Goal: Task Accomplishment & Management: Use online tool/utility

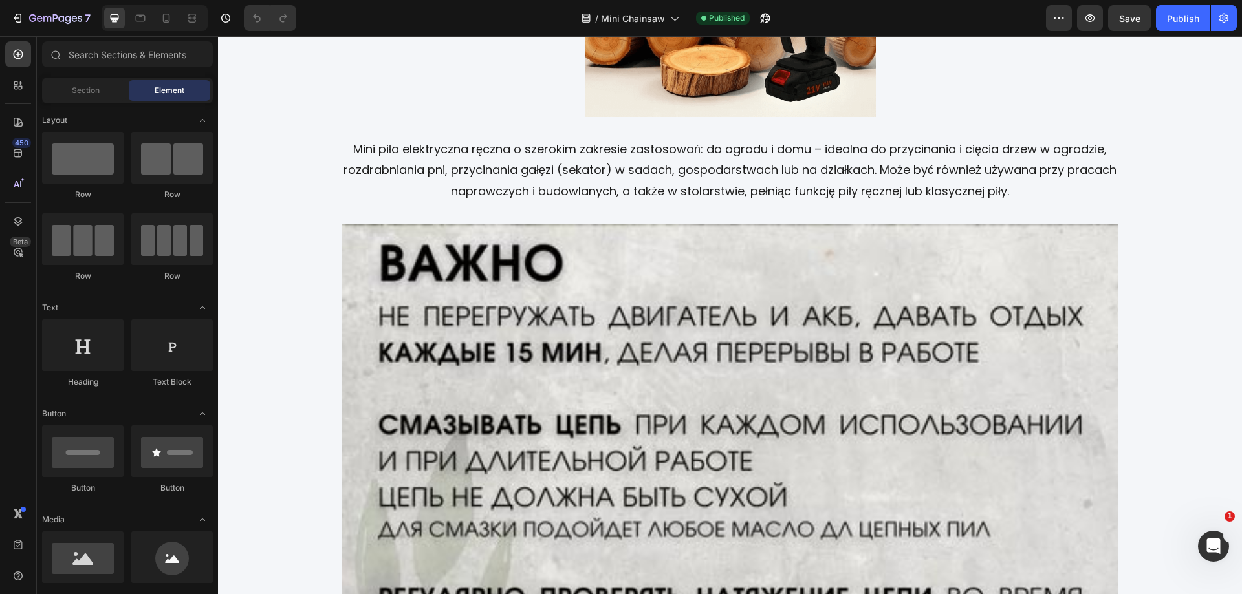
scroll to position [2172, 0]
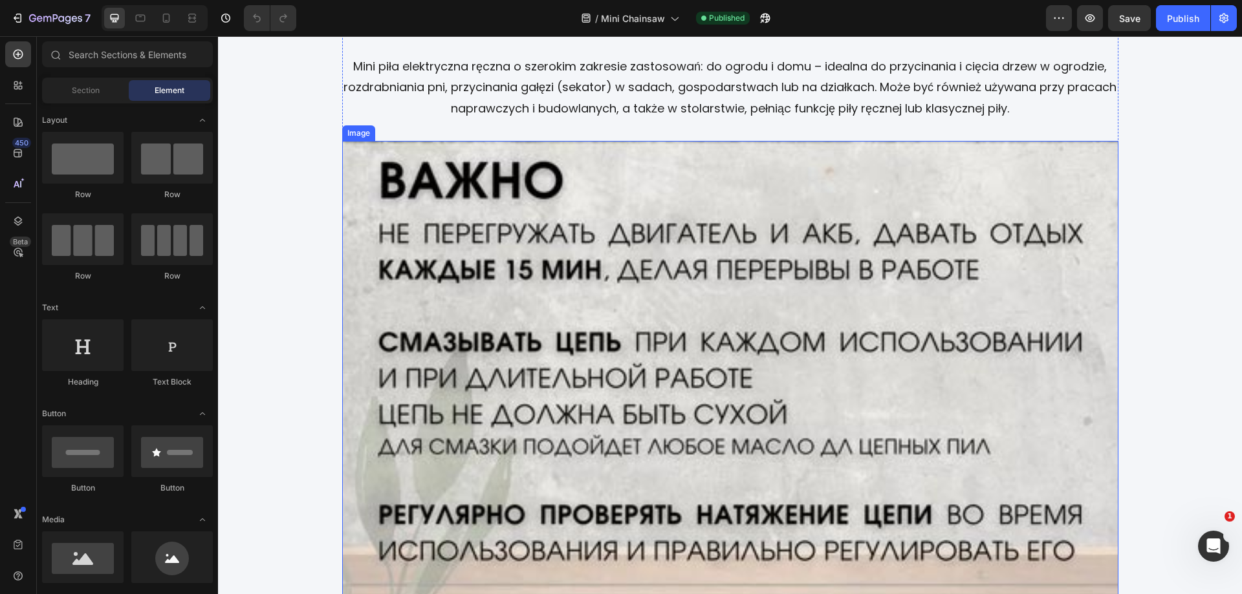
click at [761, 217] on img at bounding box center [730, 482] width 776 height 682
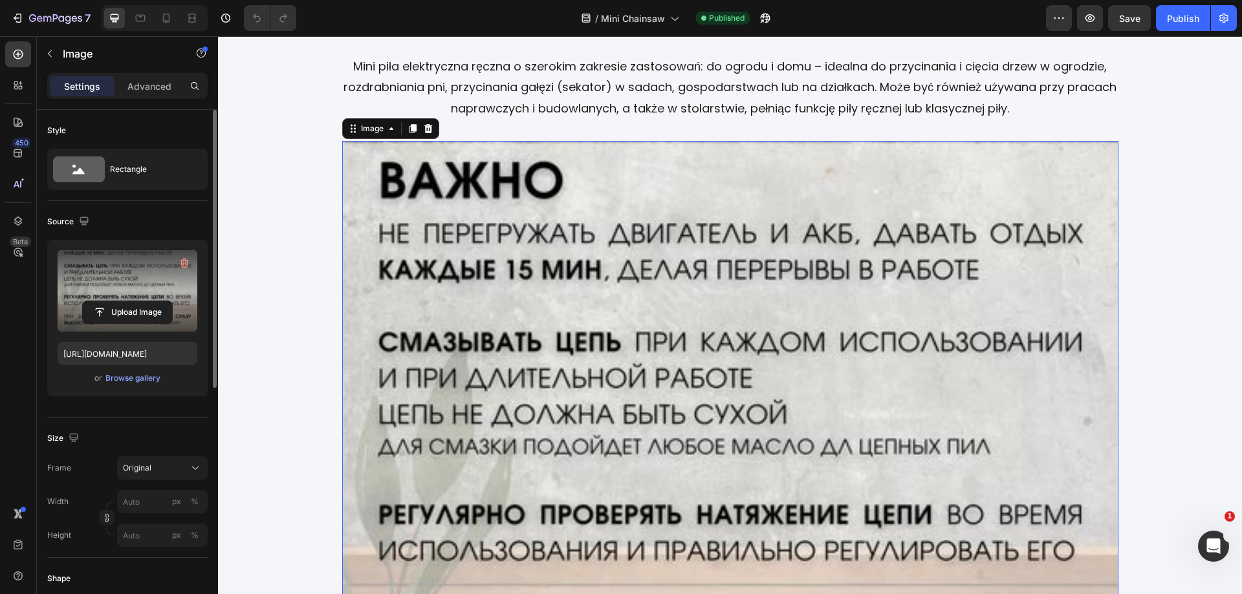
click at [102, 284] on label at bounding box center [128, 290] width 140 height 81
click at [102, 301] on input "file" at bounding box center [127, 312] width 89 height 22
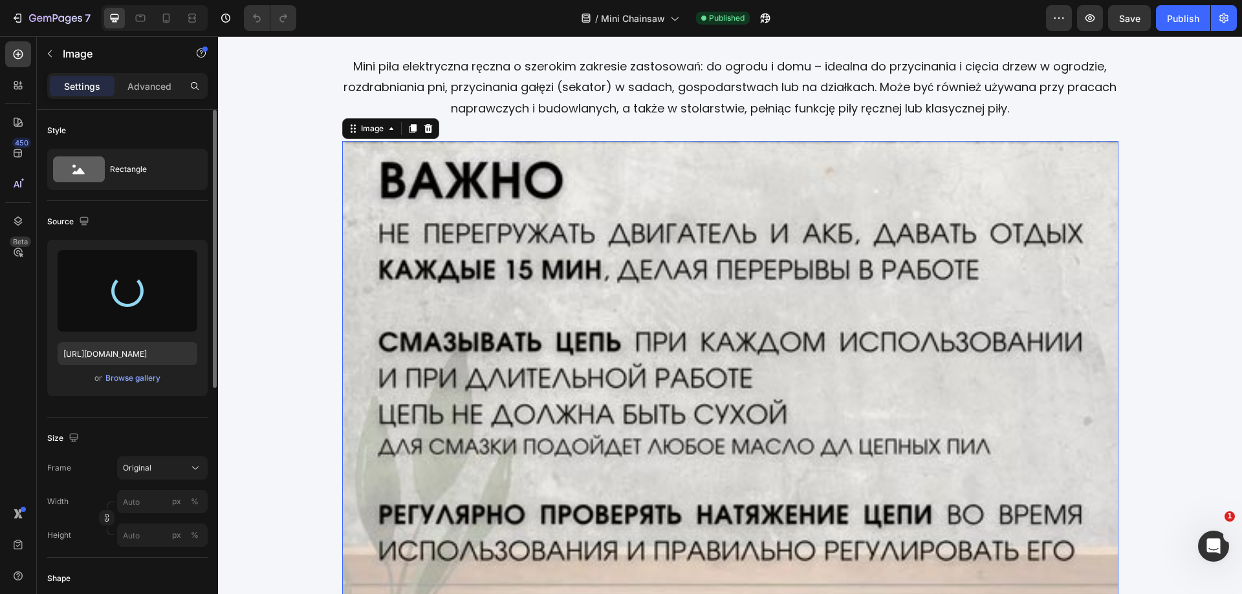
type input "[URL][DOMAIN_NAME]"
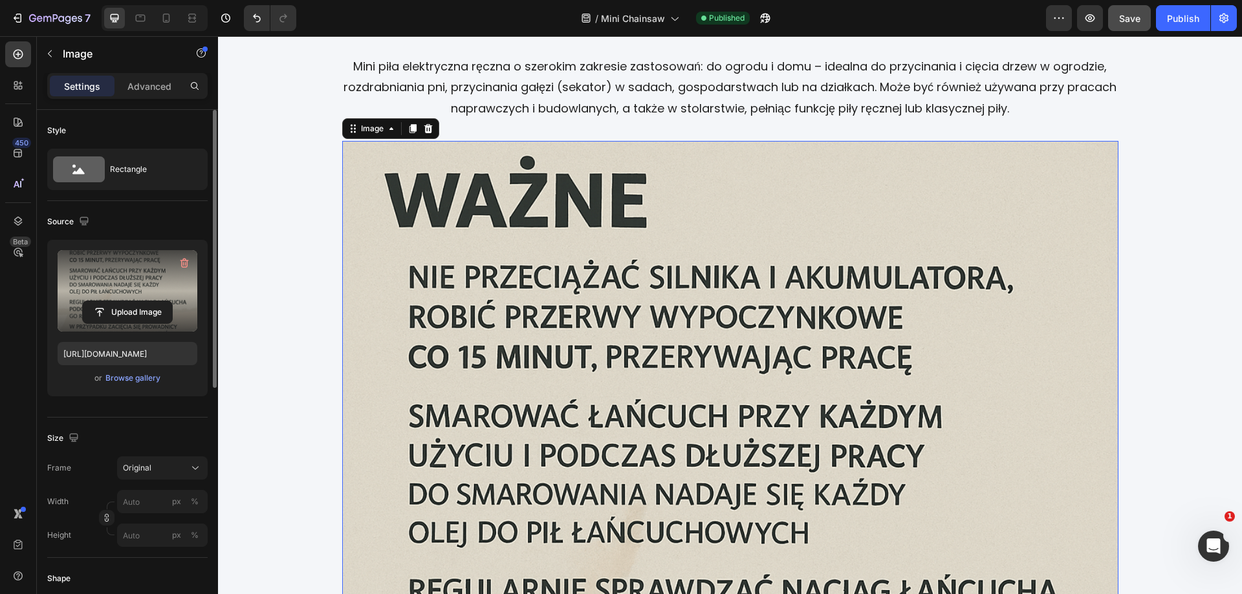
click at [1129, 20] on span "Save" at bounding box center [1129, 18] width 21 height 11
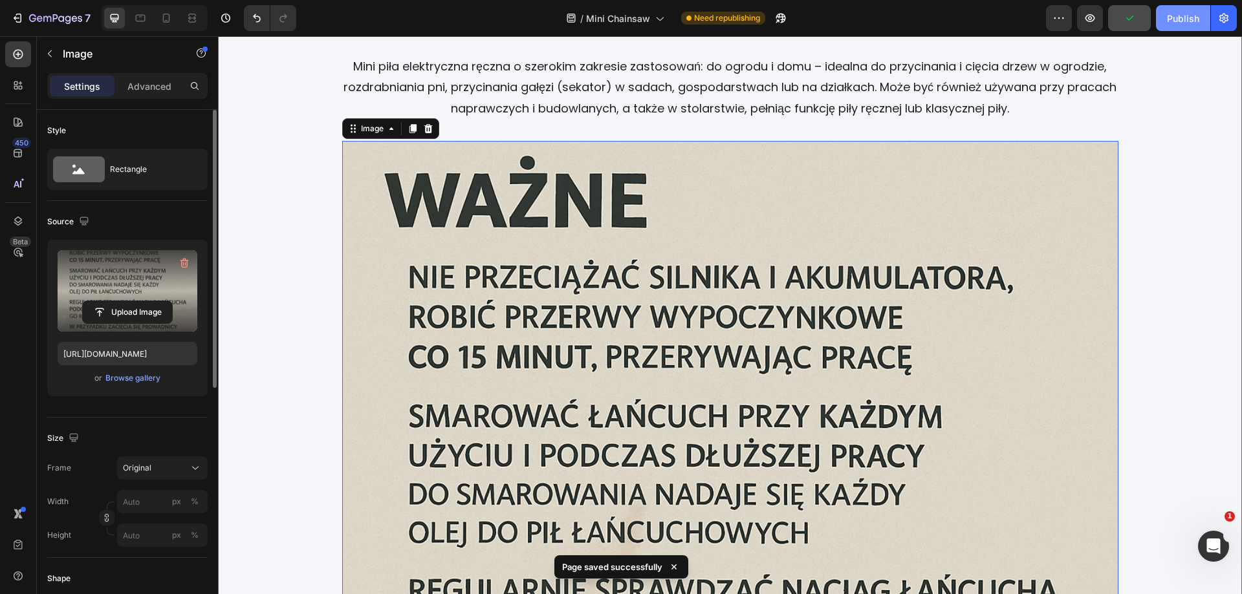
click at [1187, 16] on div "Publish" at bounding box center [1183, 19] width 32 height 14
click at [136, 13] on icon at bounding box center [140, 18] width 13 height 13
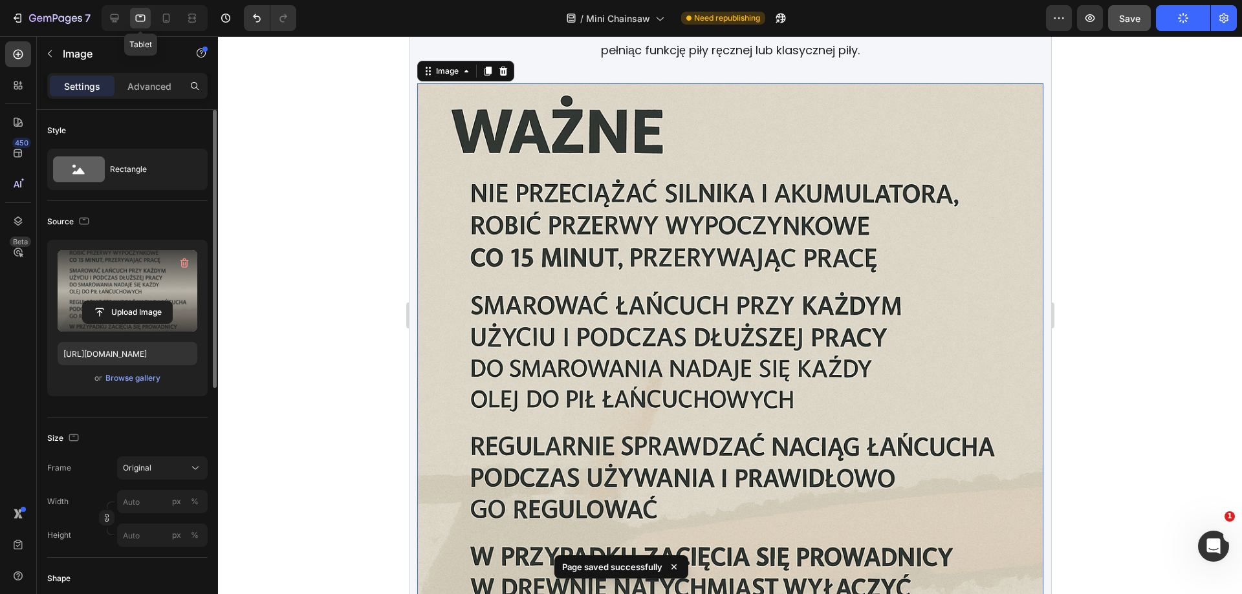
scroll to position [2273, 0]
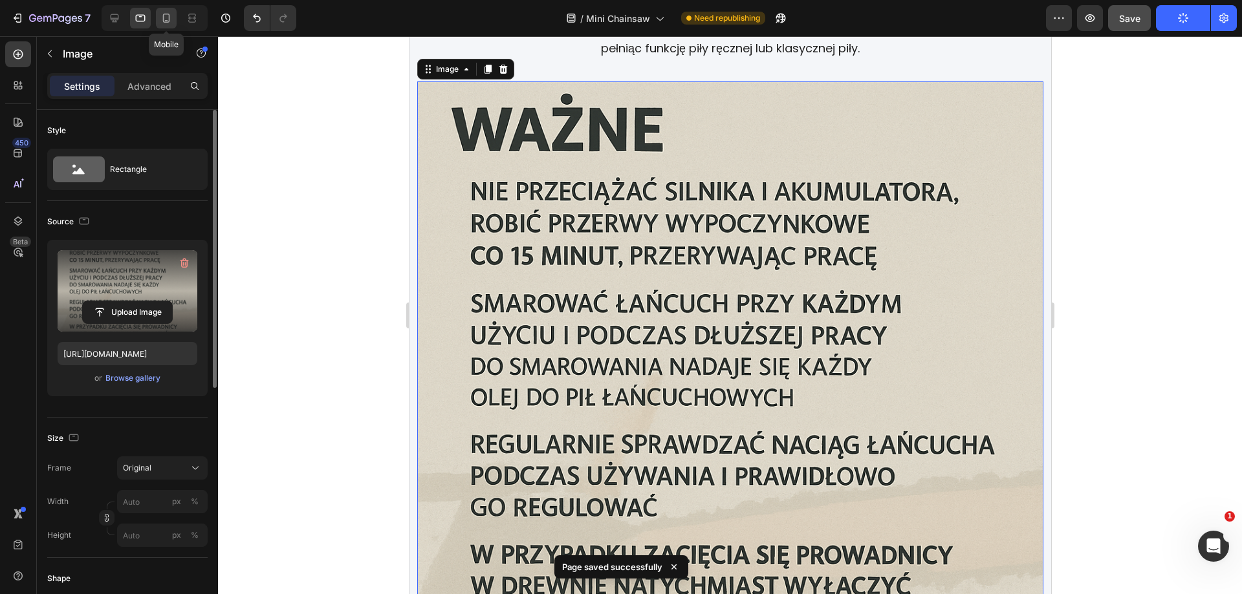
click at [166, 20] on icon at bounding box center [166, 18] width 7 height 9
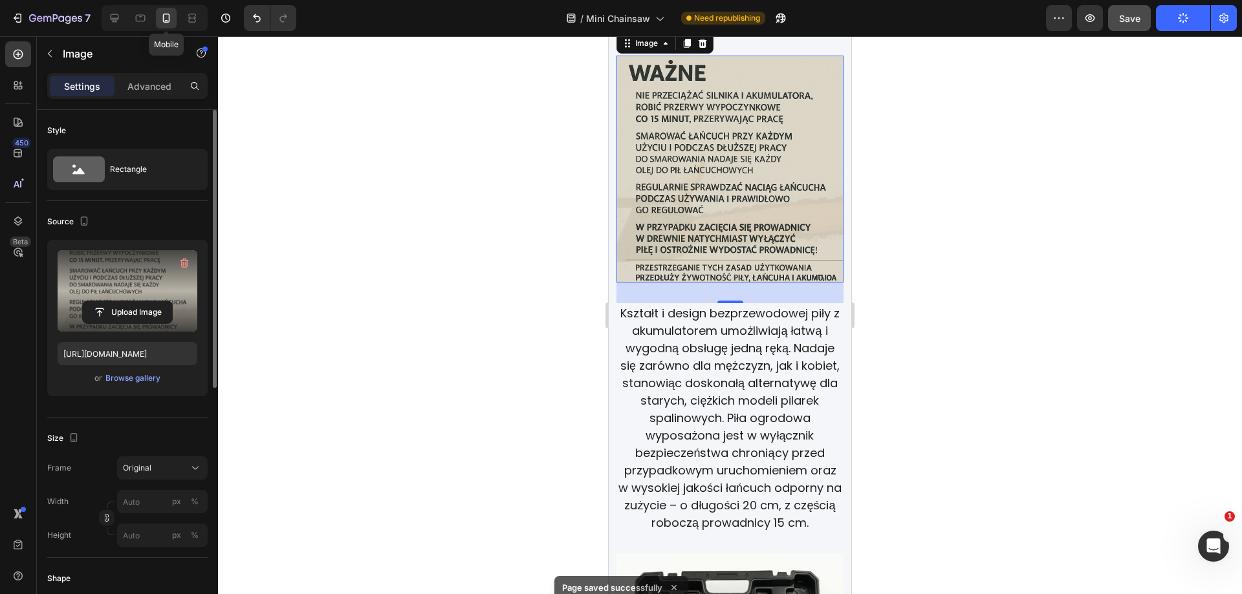
scroll to position [2204, 0]
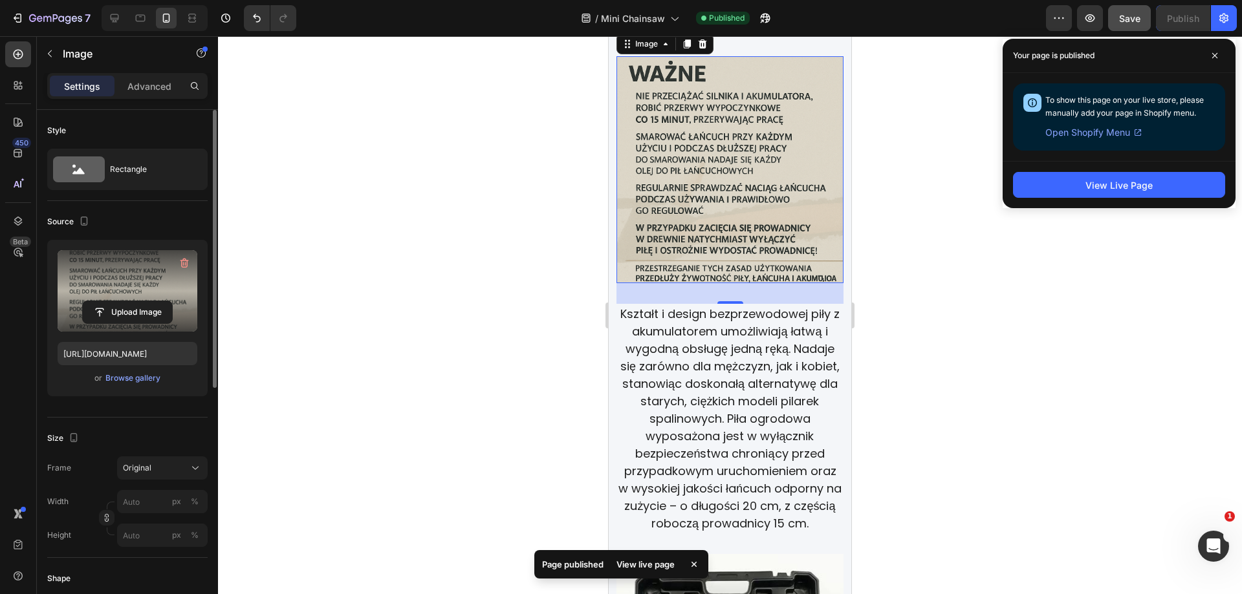
click at [929, 279] on div at bounding box center [730, 315] width 1024 height 558
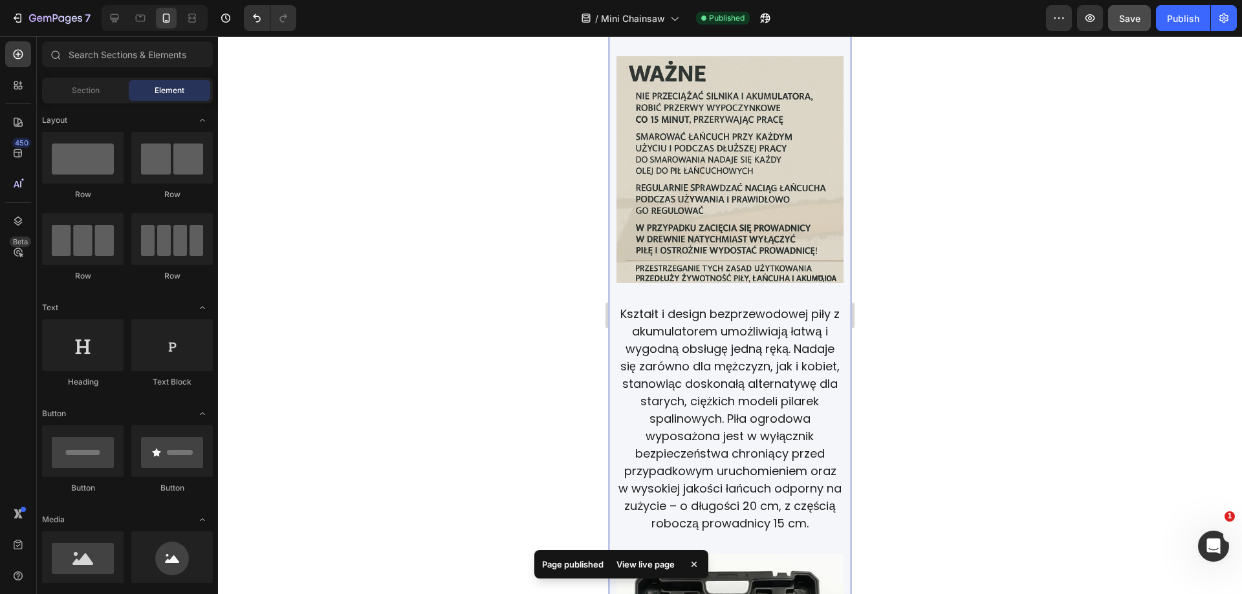
click at [747, 202] on img at bounding box center [729, 169] width 227 height 227
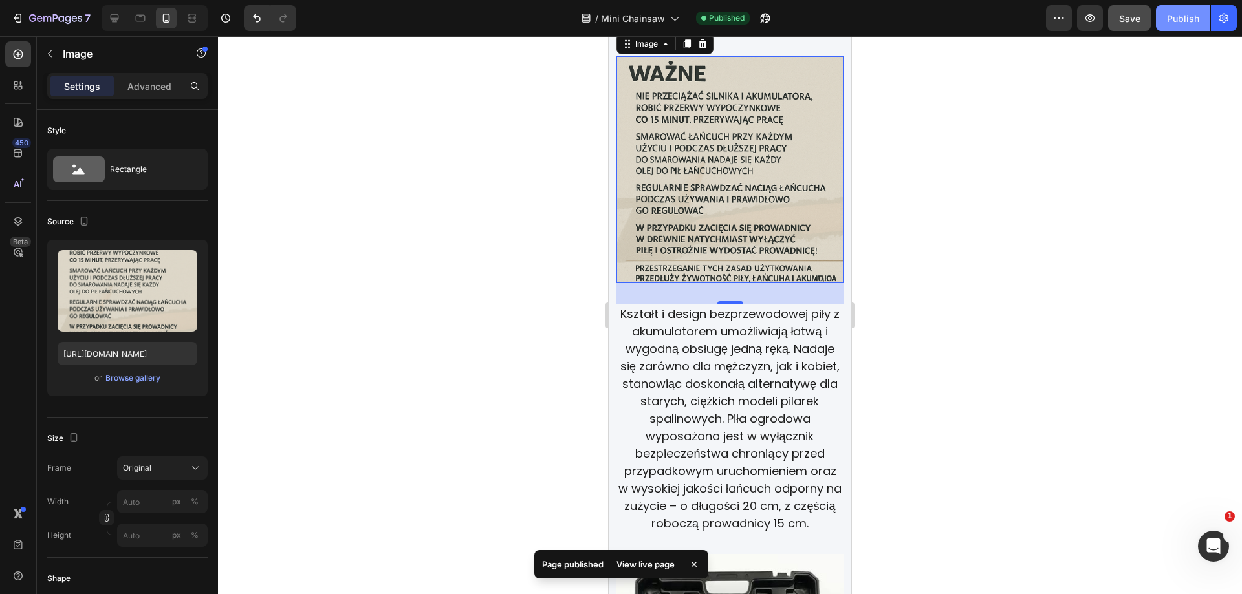
click at [1180, 20] on div "Publish" at bounding box center [1183, 19] width 32 height 14
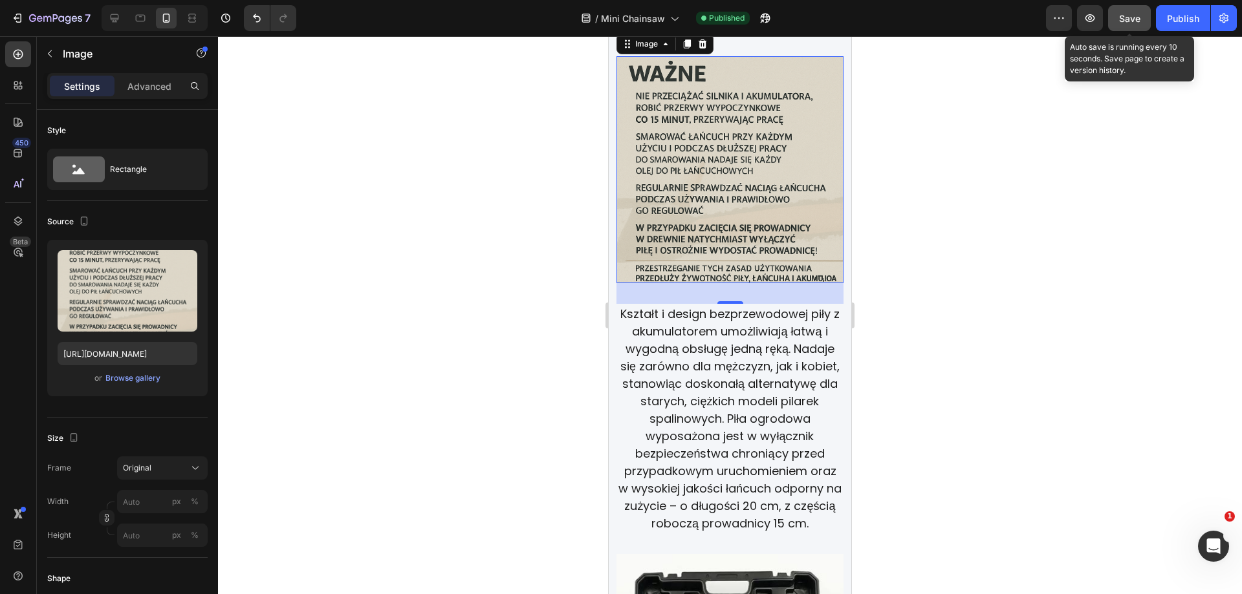
click at [1130, 17] on span "Save" at bounding box center [1129, 18] width 21 height 11
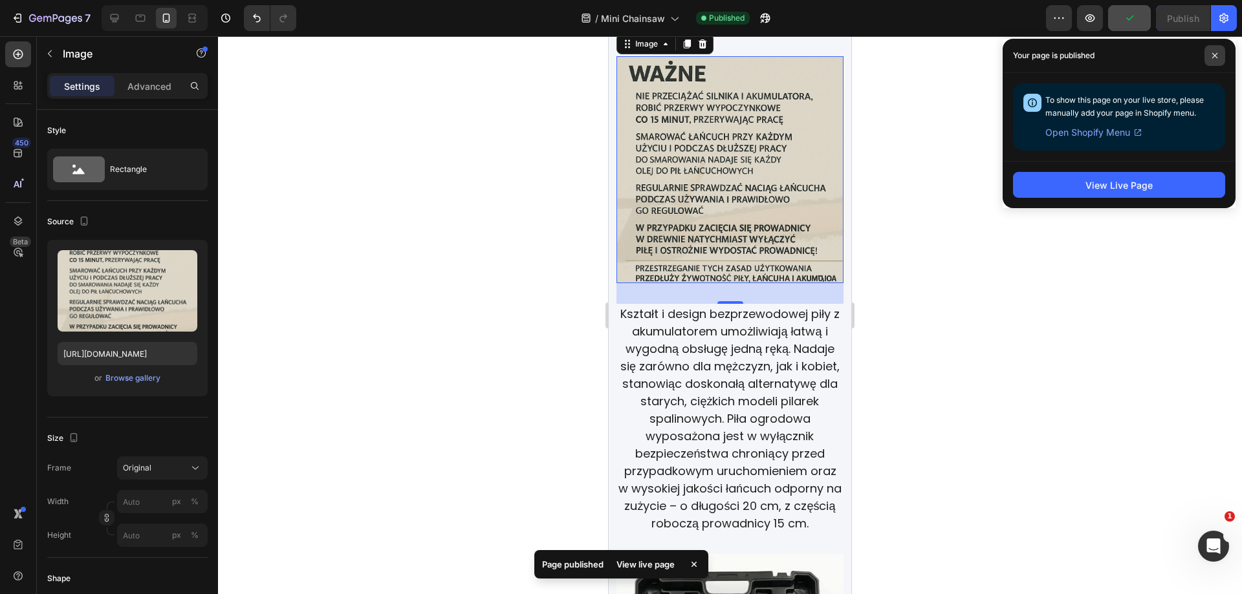
click at [1207, 54] on span at bounding box center [1214, 55] width 21 height 21
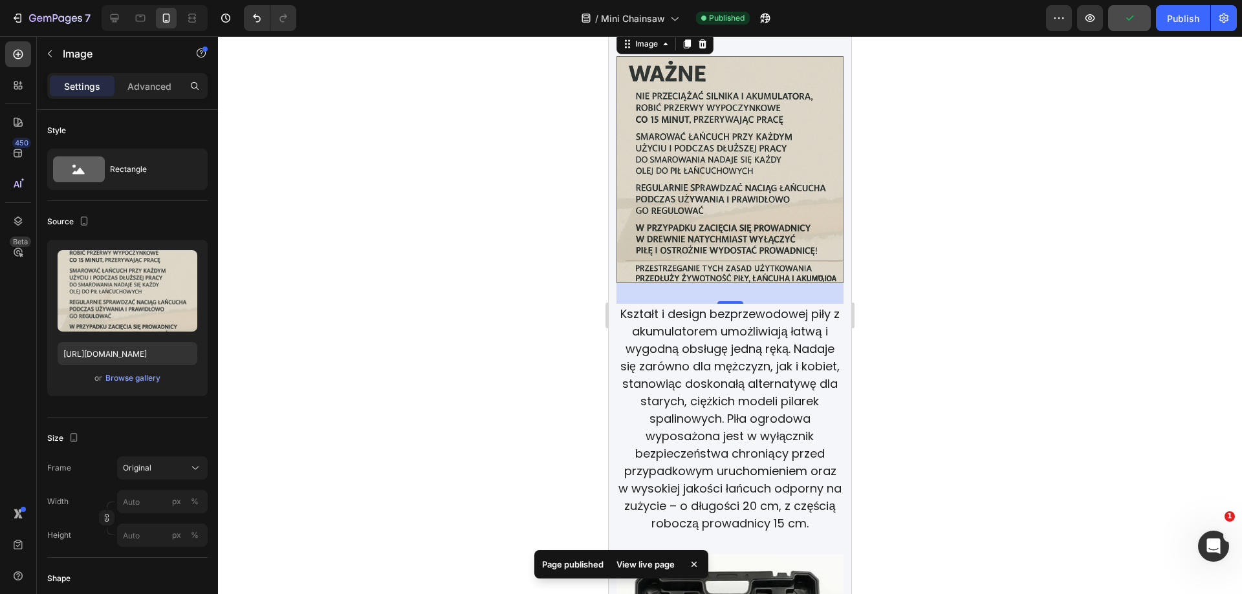
drag, startPoint x: 1183, startPoint y: 26, endPoint x: 1180, endPoint y: 36, distance: 10.0
click at [1183, 27] on button "Publish" at bounding box center [1183, 18] width 54 height 26
